Goal: Transaction & Acquisition: Obtain resource

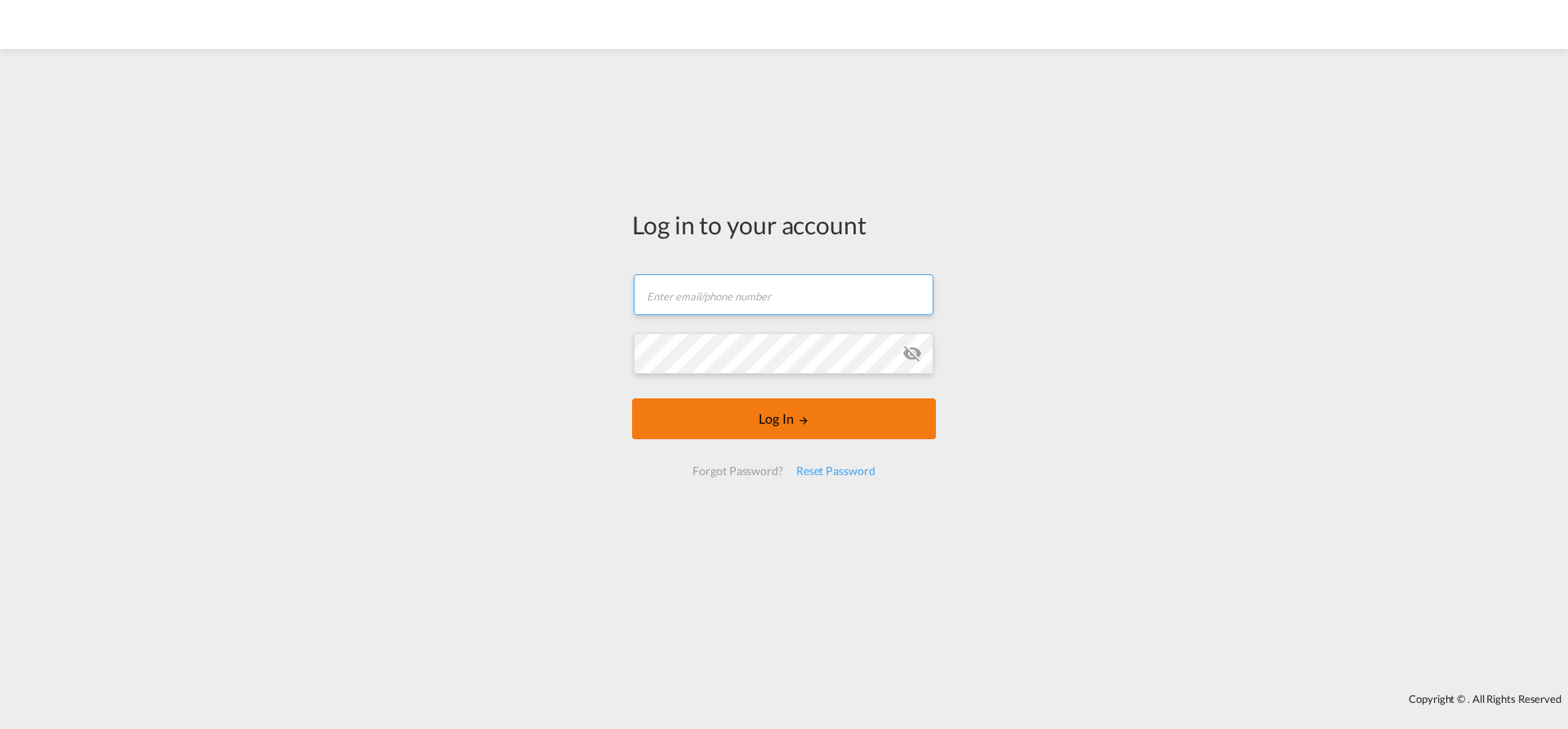
type input "[EMAIL_ADDRESS][PERSON_NAME][DOMAIN_NAME]"
click at [751, 409] on button "Log In" at bounding box center [784, 419] width 304 height 41
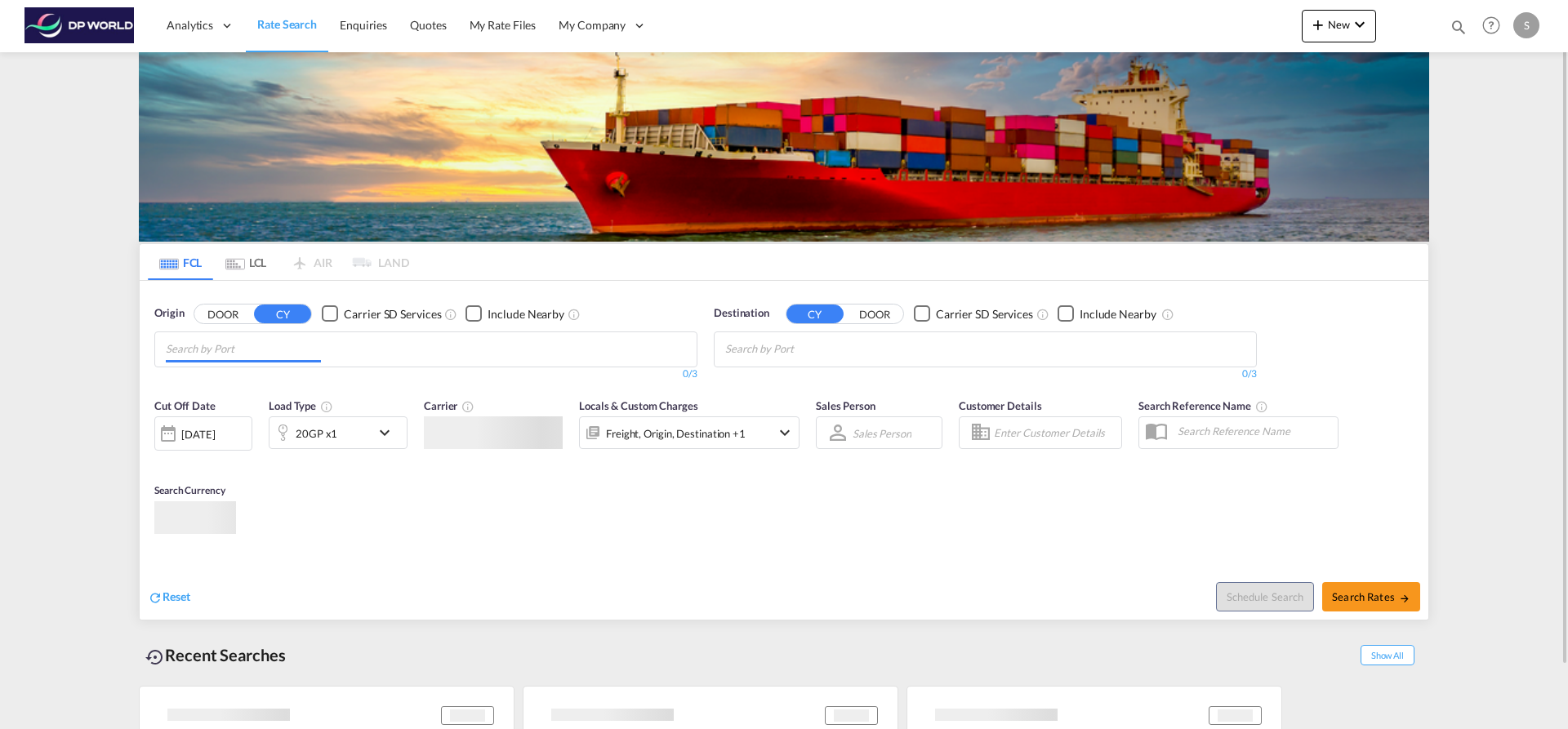
click at [258, 350] on input "Chips input." at bounding box center [243, 348] width 156 height 26
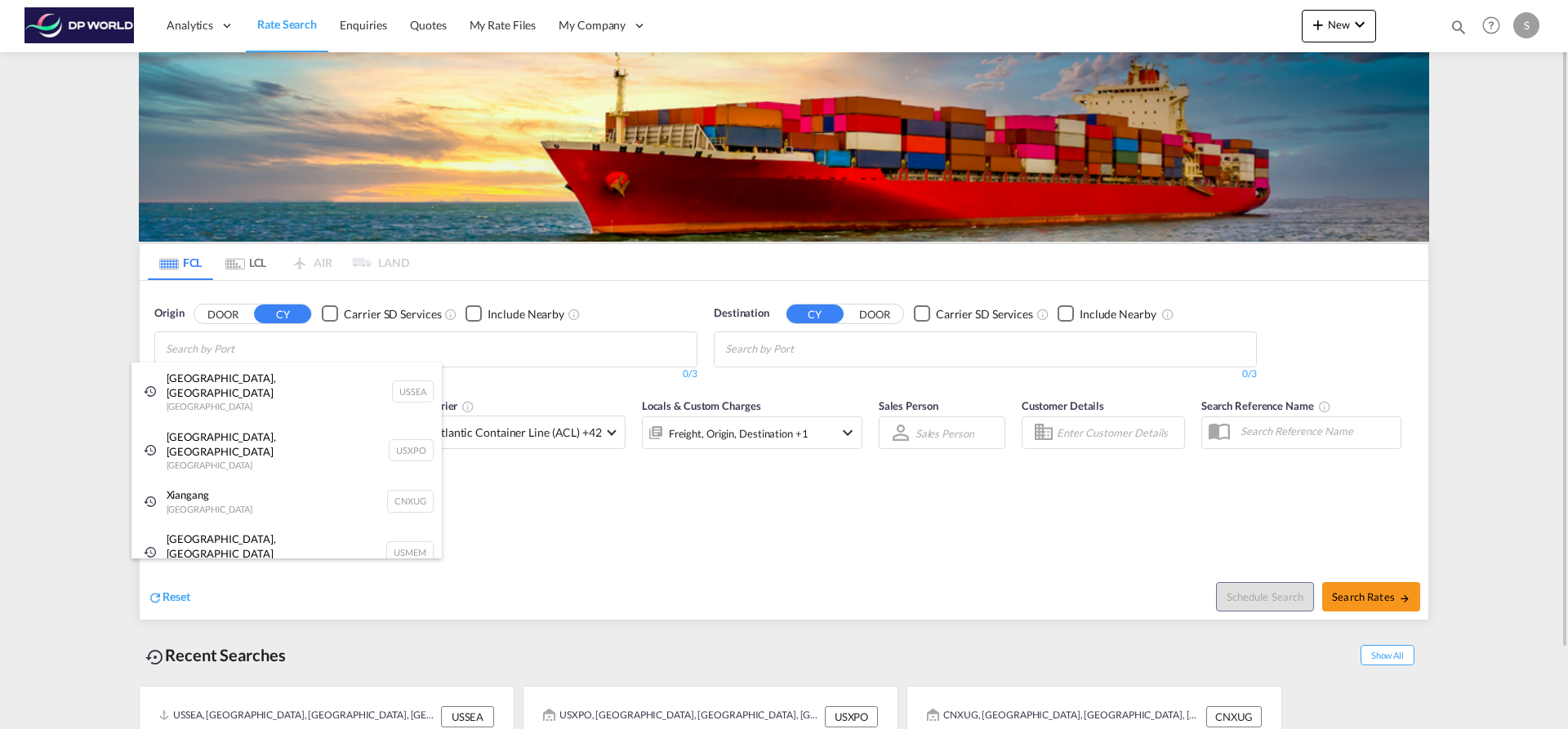
type input "b"
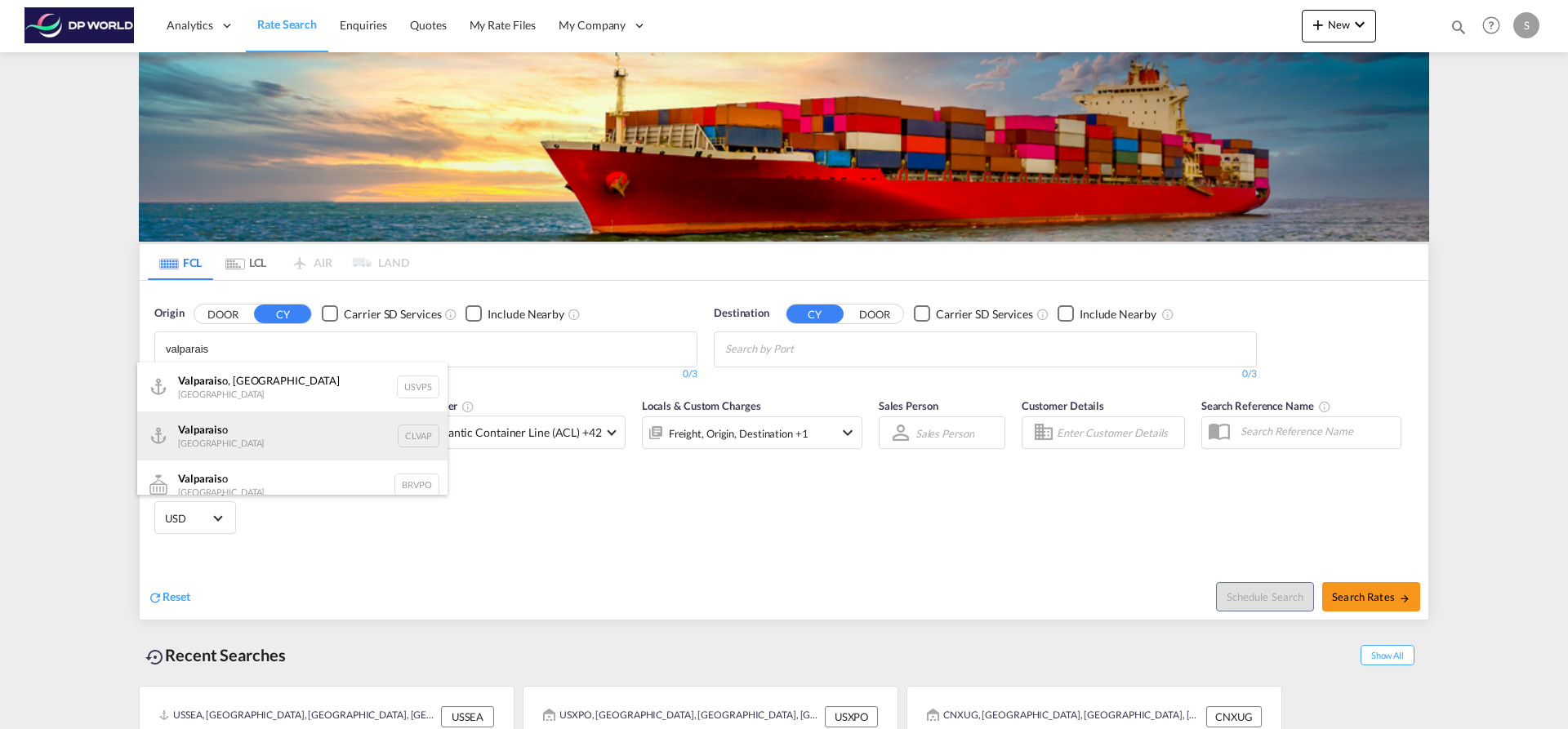
type input "valparais"
click at [260, 429] on div "Valparais o Chile CLVAP" at bounding box center [292, 436] width 310 height 49
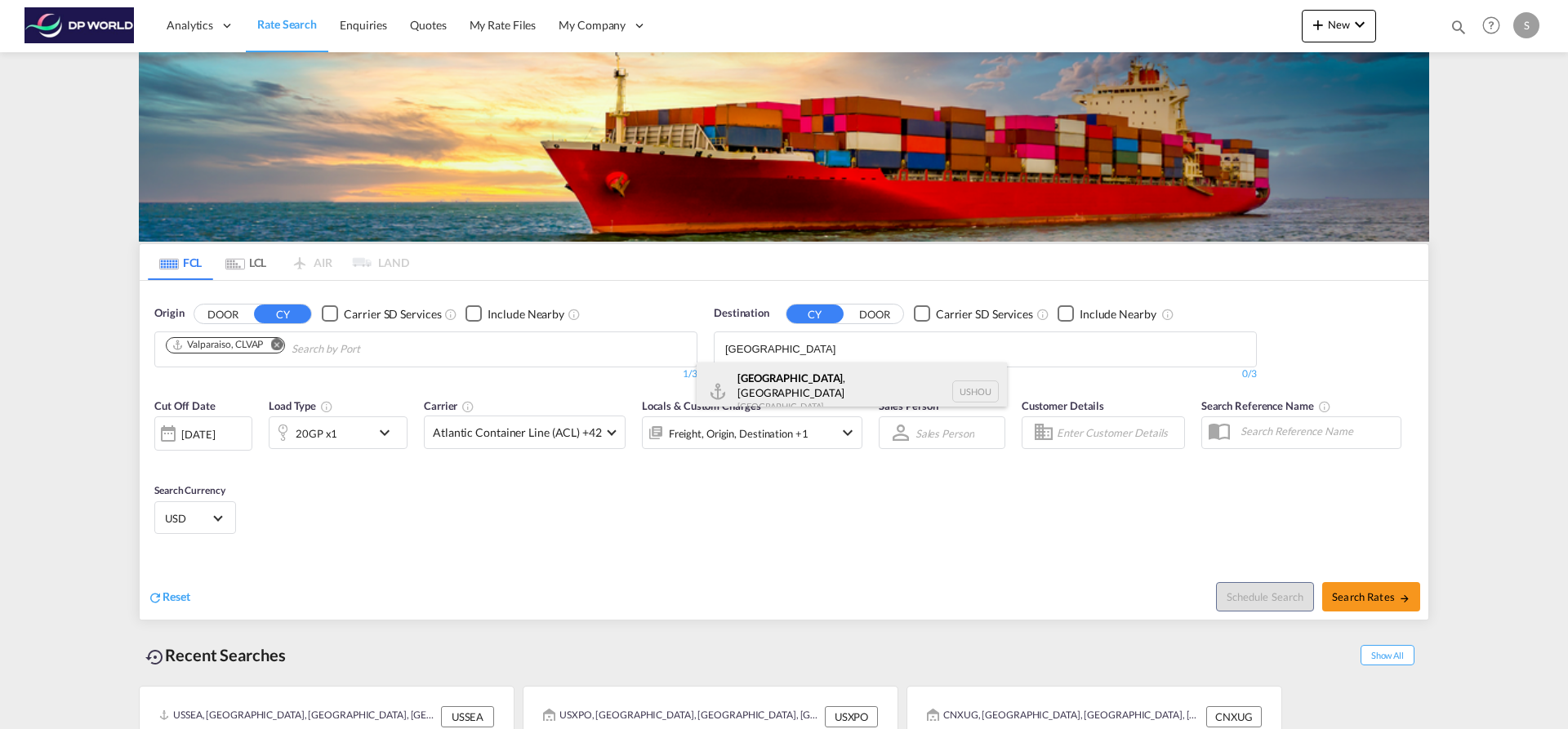
type input "houston"
click at [724, 389] on div "Houston , TX United States USHOU" at bounding box center [851, 392] width 310 height 59
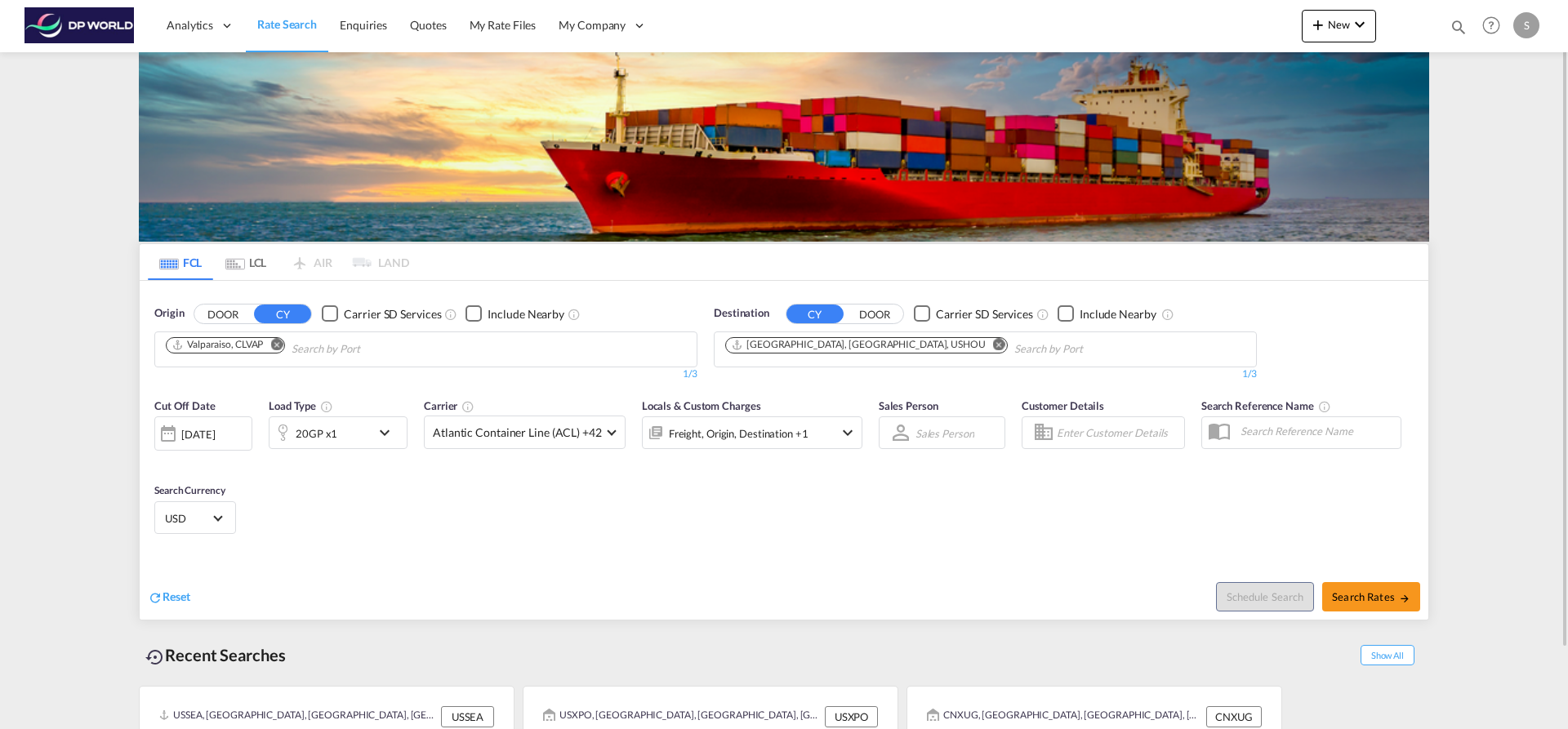
drag, startPoint x: 489, startPoint y: 497, endPoint x: 1268, endPoint y: 516, distance: 779.2
click at [493, 496] on div "Cut Off Date 29 Sep 2025 29/09/2025 Load Type 20GP x1 Carrier Atlantic Containe…" at bounding box center [783, 469] width 1288 height 159
click at [1348, 596] on span "Search Rates" at bounding box center [1371, 597] width 78 height 13
type input "CLVAP to USHOU / 29 Sep 2025"
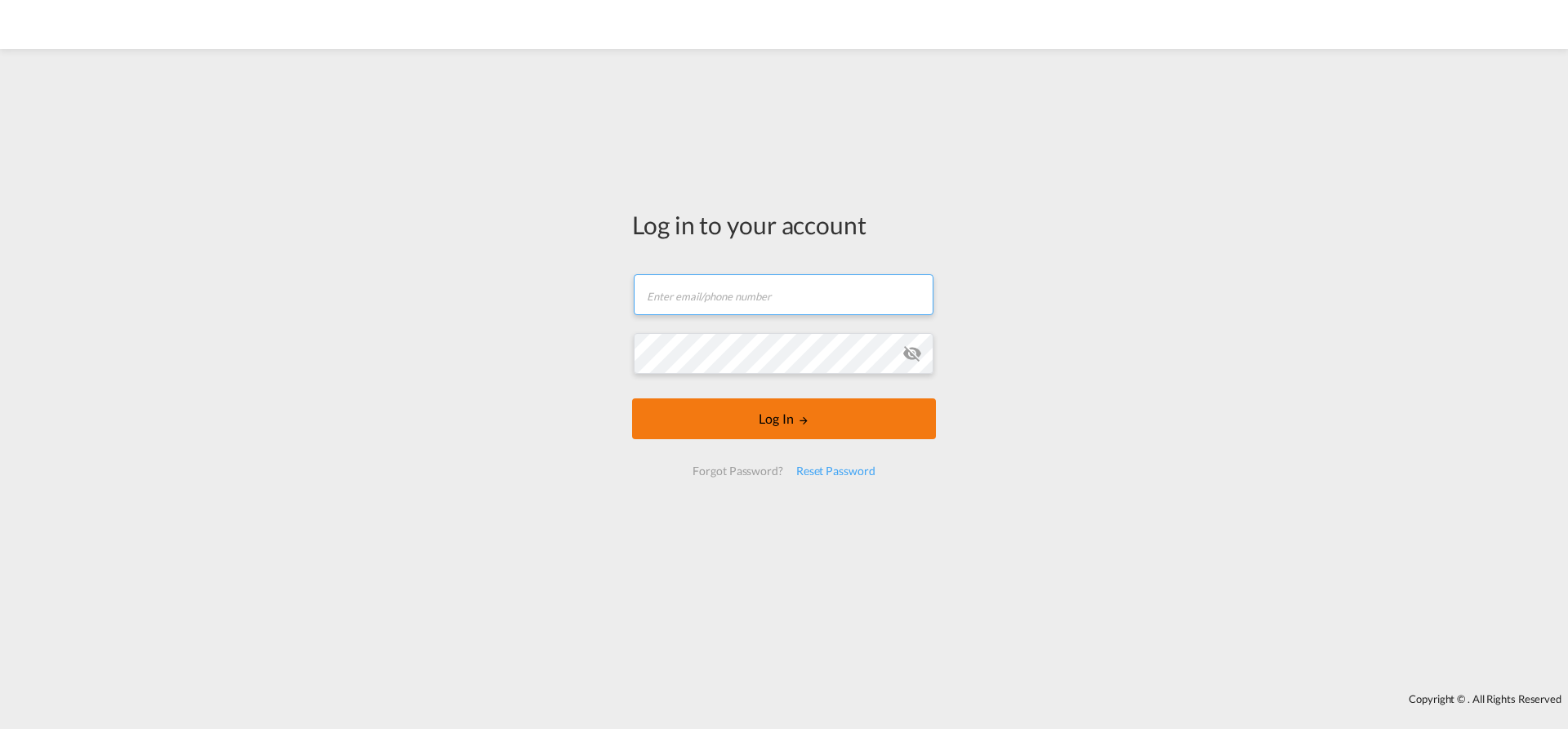
type input "[EMAIL_ADDRESS][PERSON_NAME][DOMAIN_NAME]"
click at [805, 417] on md-icon "LOGIN" at bounding box center [803, 421] width 12 height 12
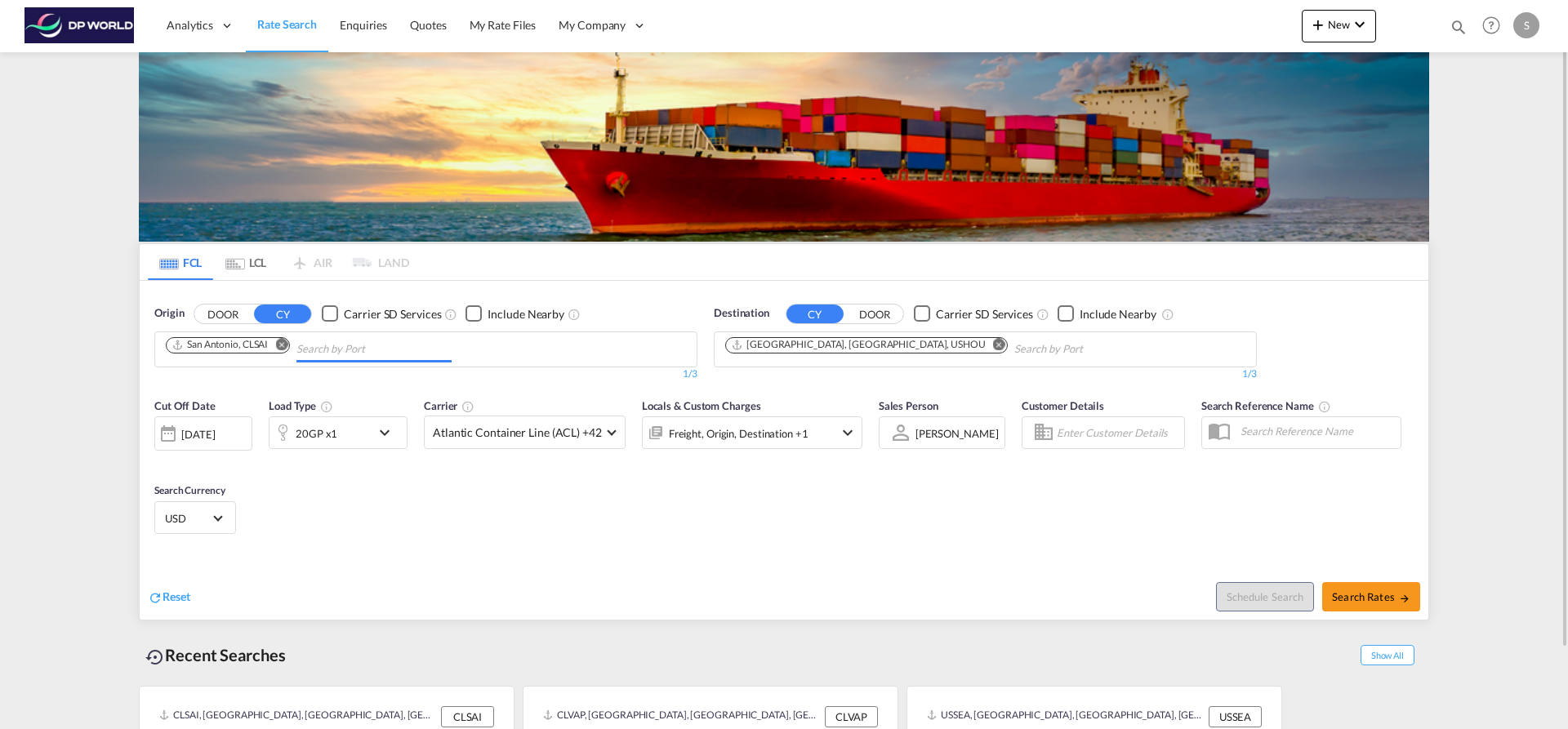
click at [298, 340] on input "Chips input." at bounding box center [373, 348] width 156 height 26
click at [280, 345] on md-icon "Remove" at bounding box center [282, 344] width 12 height 12
click at [280, 344] on body "Analytics Dashboard Rate Search Enquiries Quotes My Rate Files My Company" at bounding box center [784, 364] width 1568 height 729
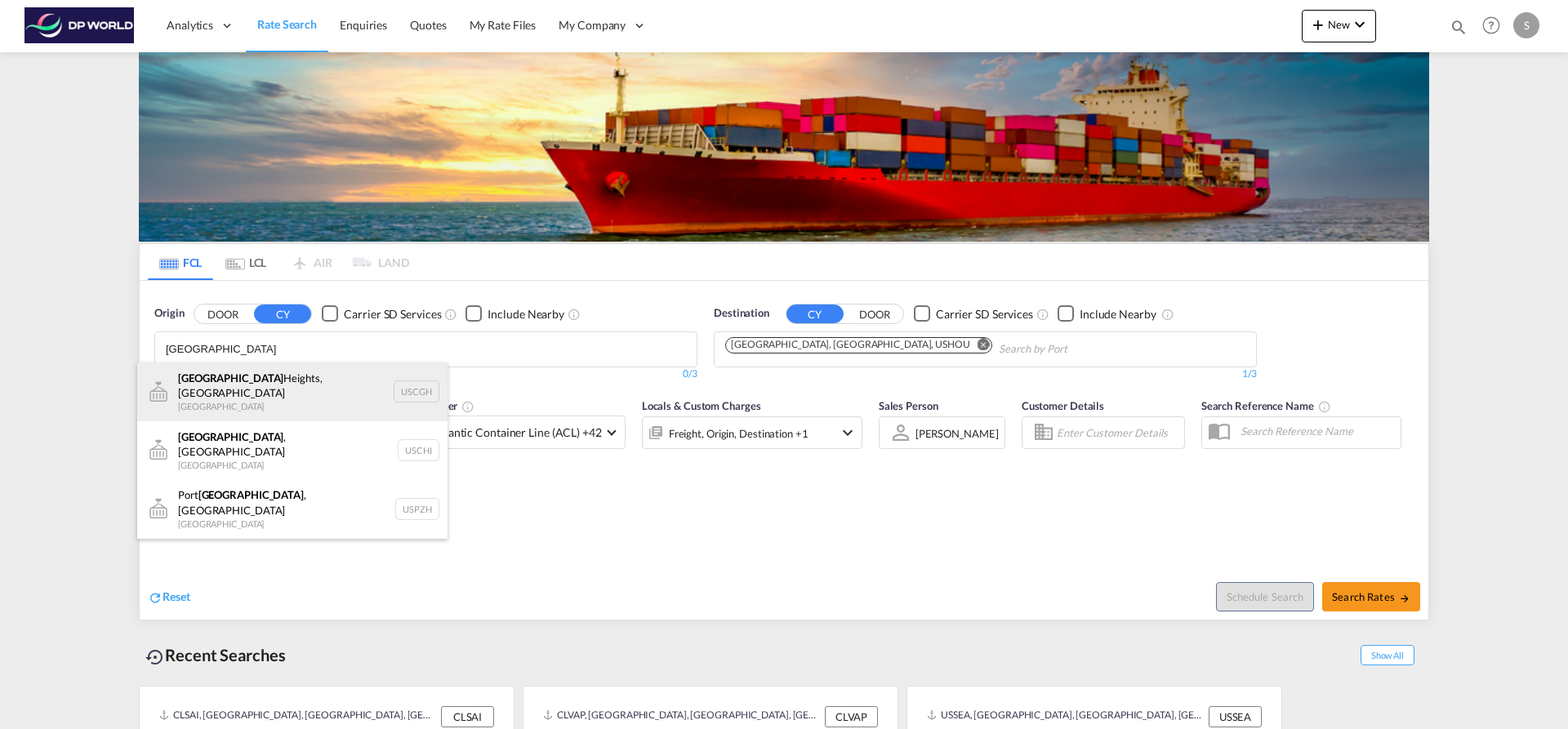
type input "[GEOGRAPHIC_DATA]"
click at [263, 387] on div "[GEOGRAPHIC_DATA], [GEOGRAPHIC_DATA] [GEOGRAPHIC_DATA] USCGH" at bounding box center [292, 392] width 310 height 59
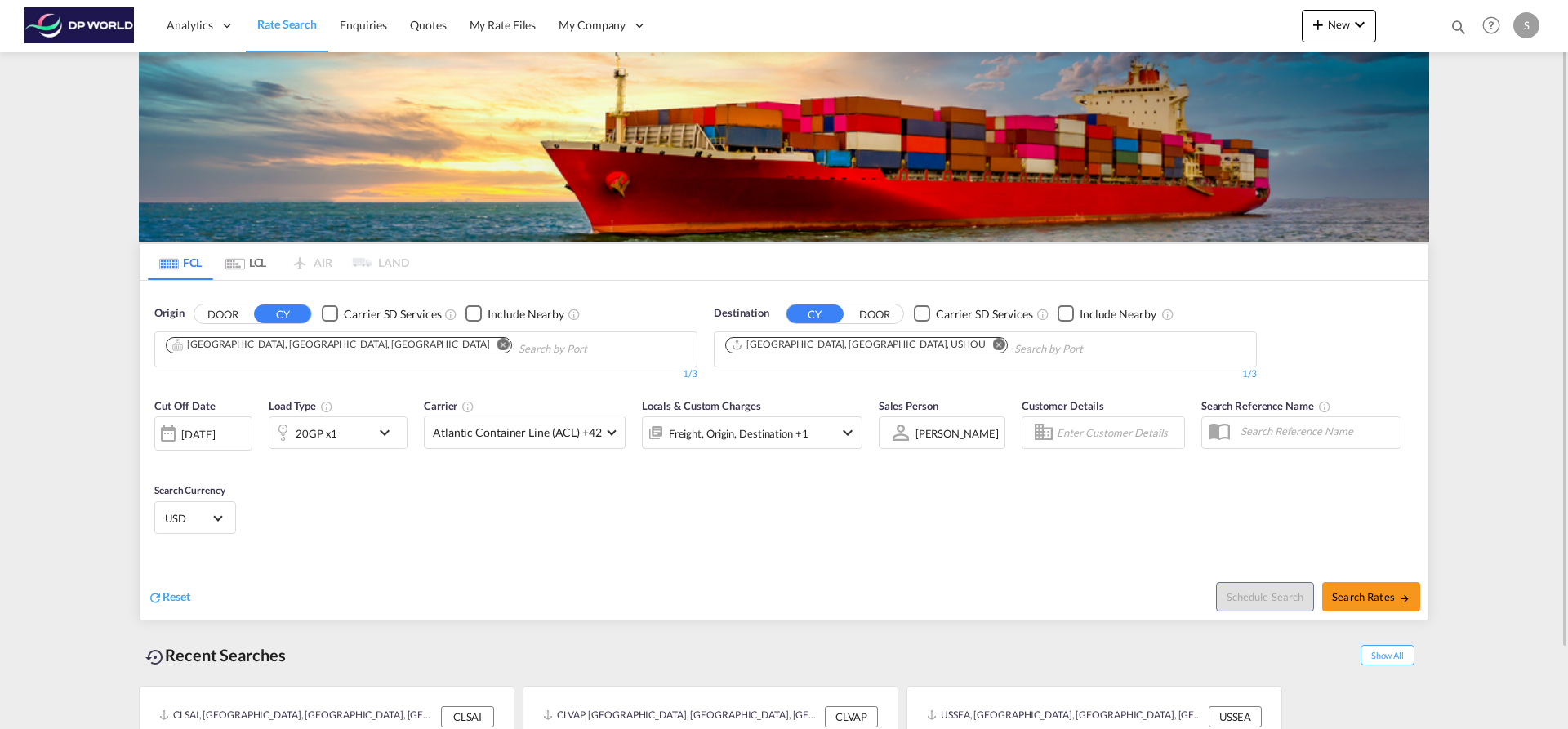
click at [993, 349] on md-icon "Remove" at bounding box center [999, 344] width 12 height 12
click at [881, 345] on md-chips-wrap "Chips container with autocompletion. Enter the text area, type text to search, …" at bounding box center [804, 348] width 164 height 30
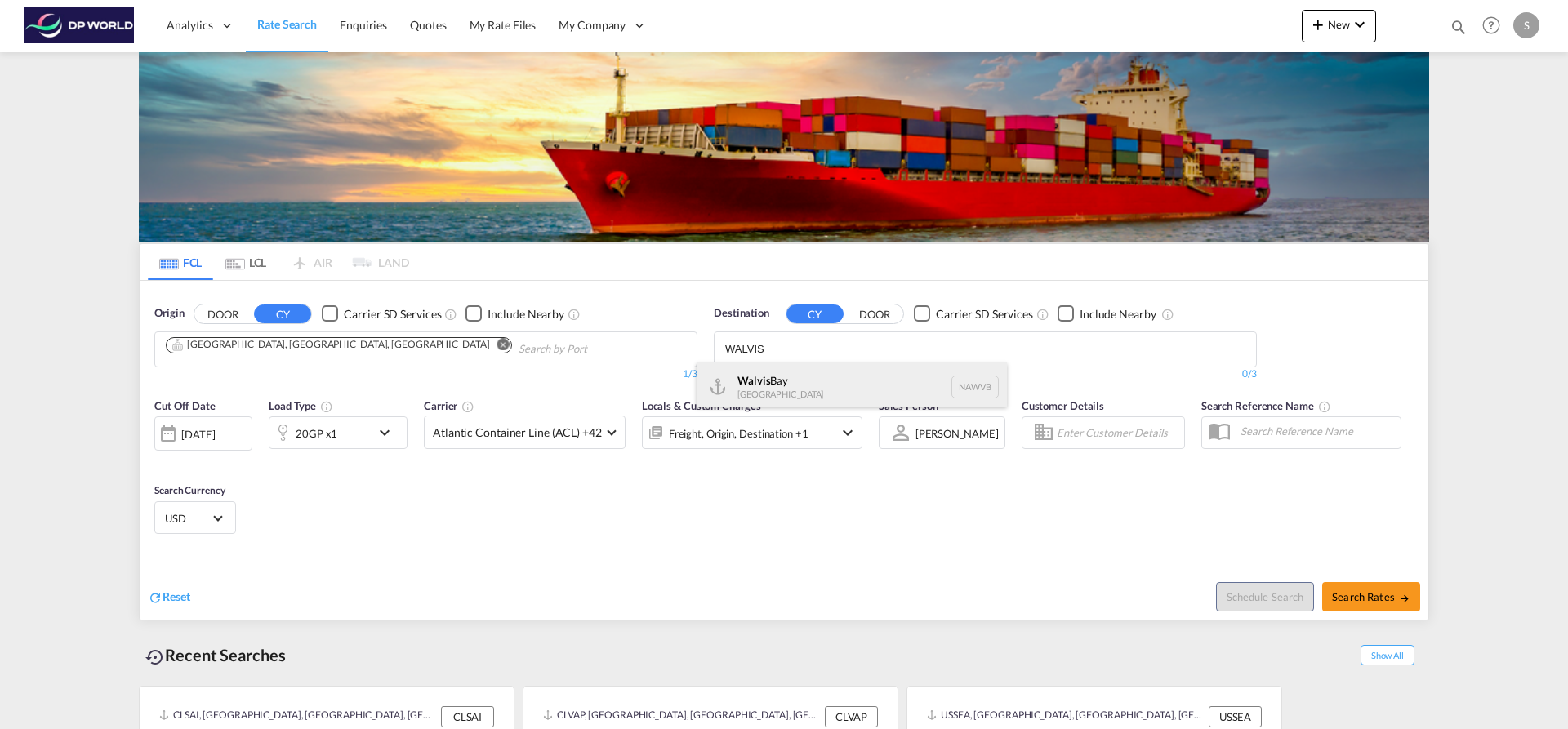
type input "WALVIS"
click at [839, 376] on div "Walvis Bay [GEOGRAPHIC_DATA] NAWVB" at bounding box center [851, 387] width 310 height 49
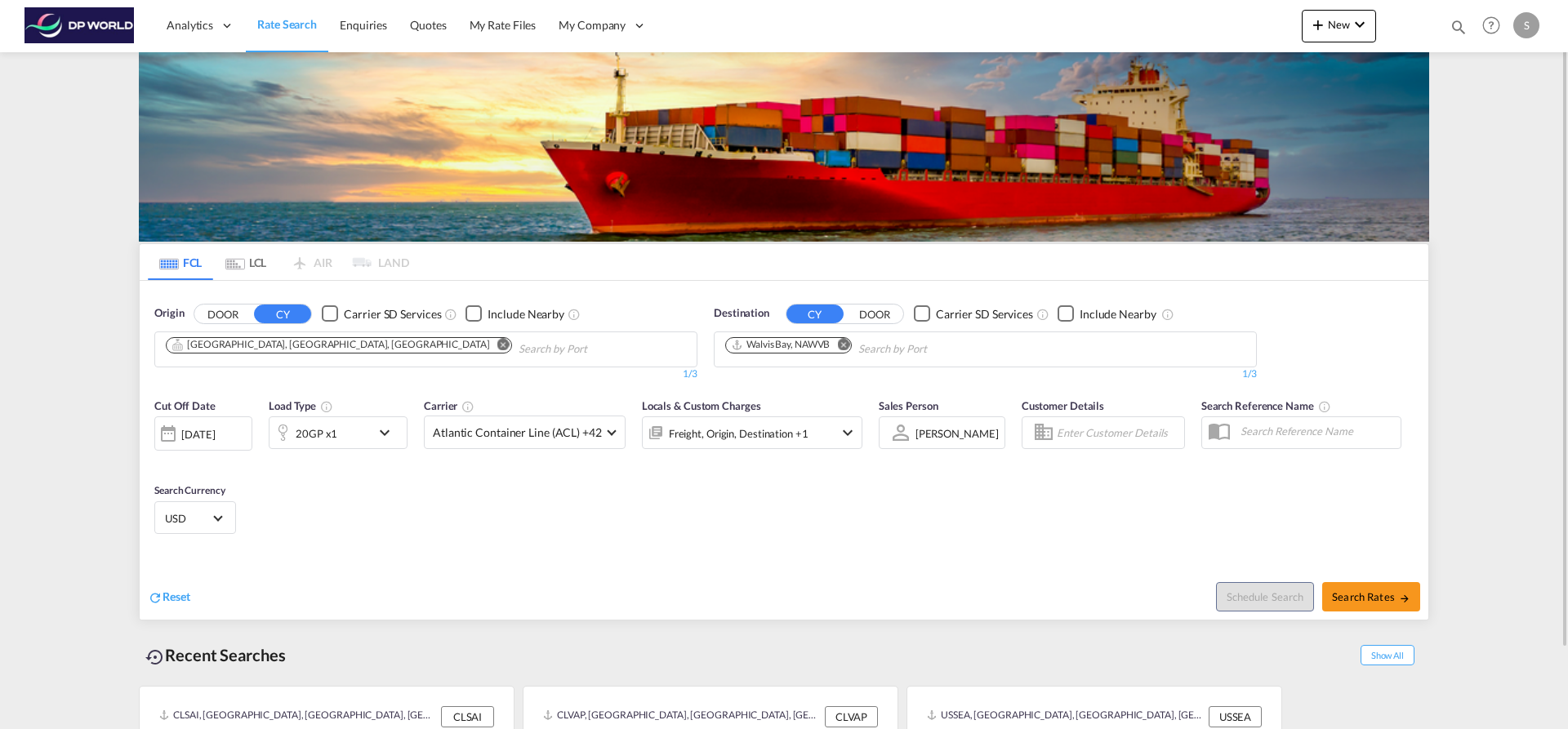
click at [375, 429] on md-icon "icon-chevron-down" at bounding box center [388, 433] width 28 height 20
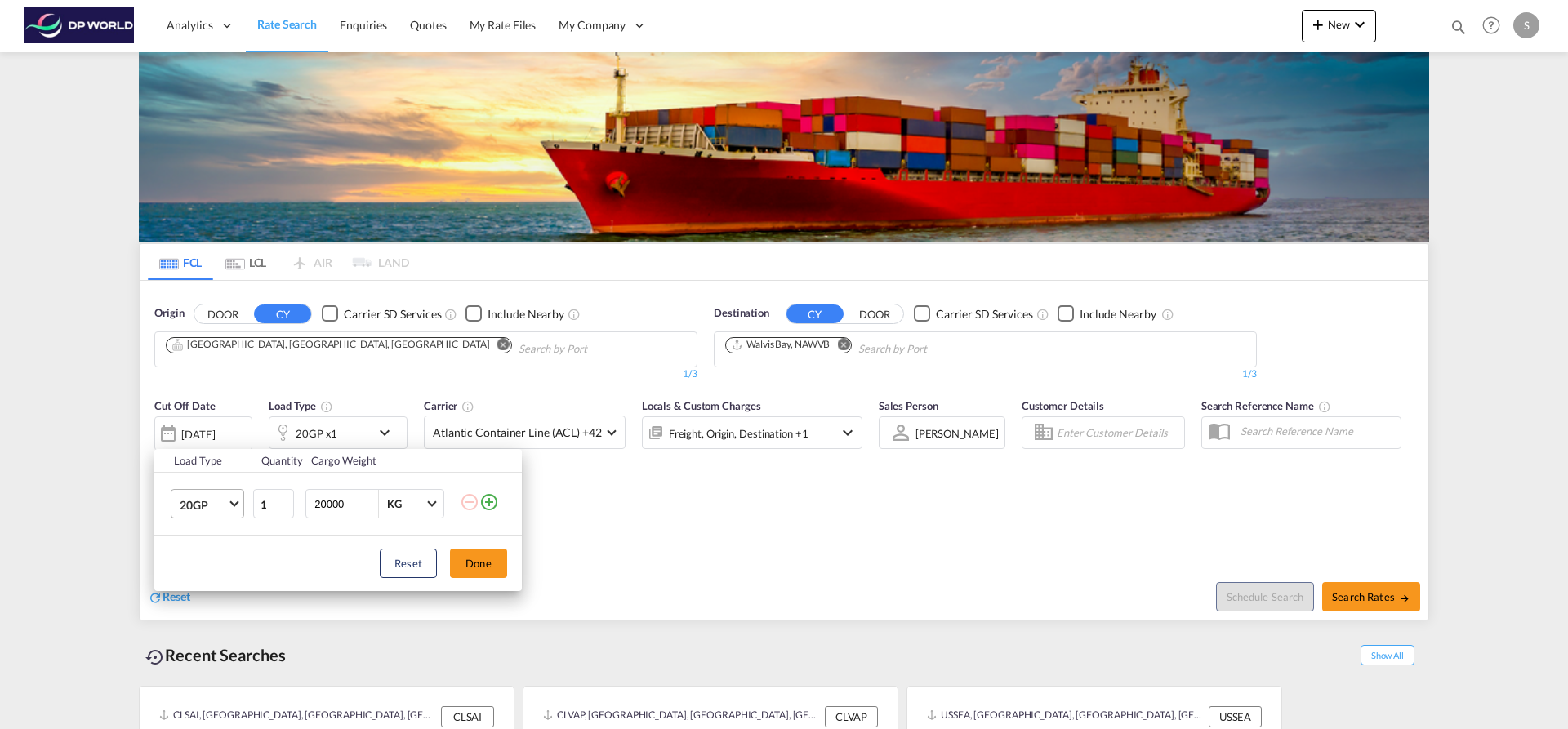
click at [241, 502] on md-select-value "20GP" at bounding box center [210, 503] width 65 height 28
click at [207, 578] on div "40HC" at bounding box center [195, 583] width 30 height 16
click at [466, 571] on button "Done" at bounding box center [478, 563] width 57 height 29
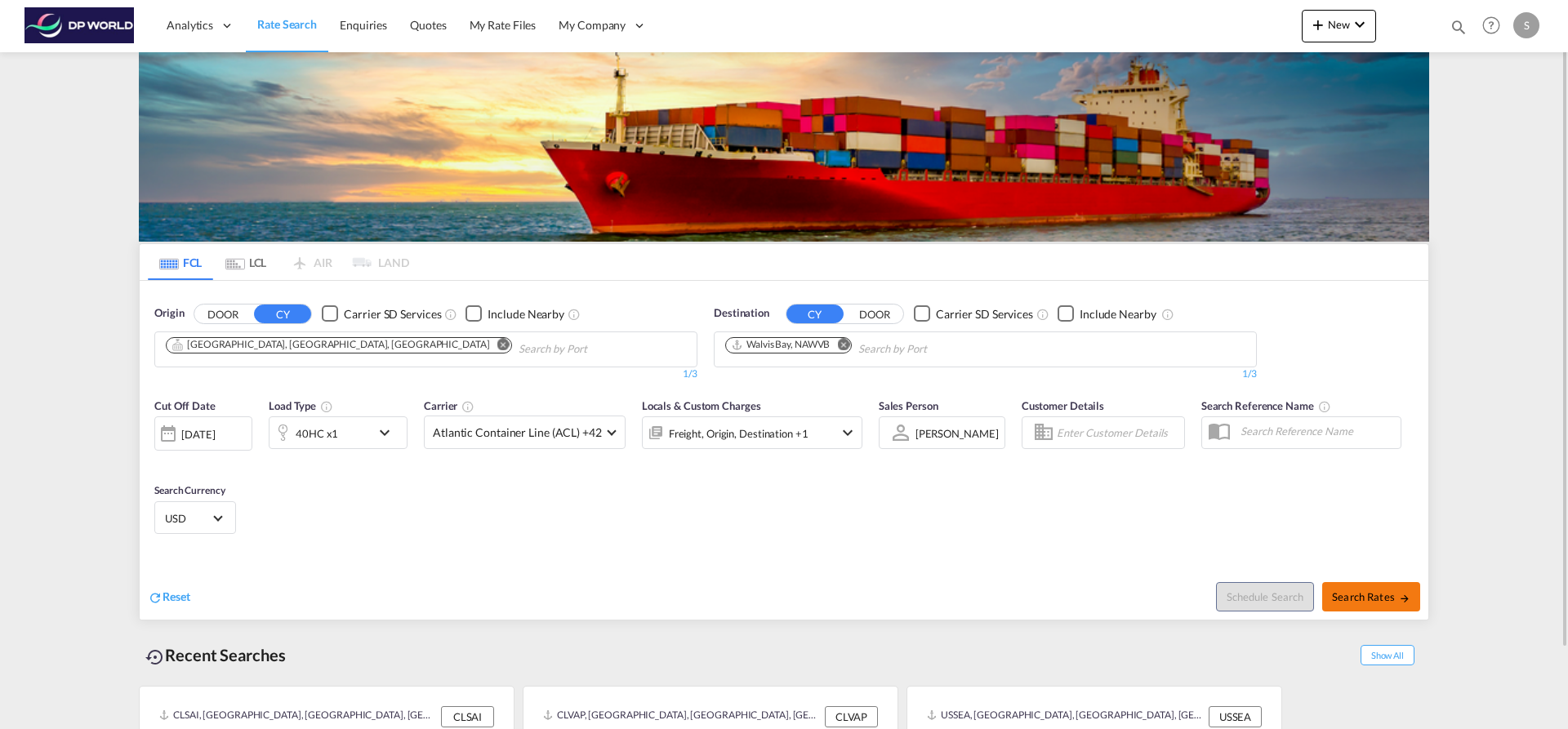
click at [1341, 589] on button "Search Rates" at bounding box center [1371, 597] width 98 height 29
type input "USCGH to NAWVB / [DATE]"
